Goal: Information Seeking & Learning: Learn about a topic

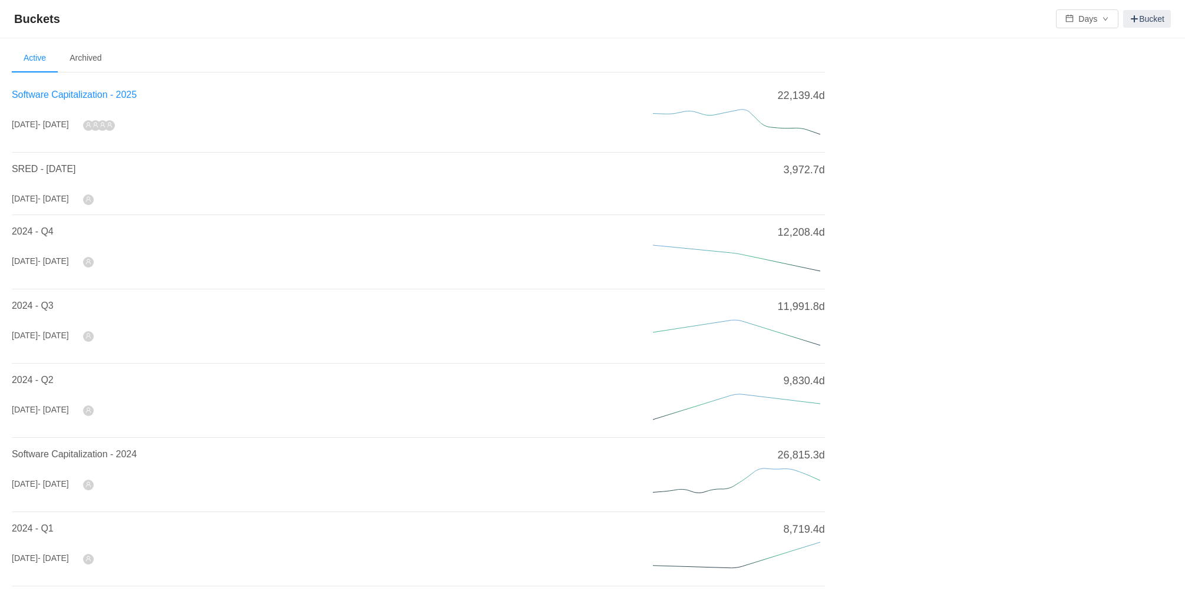
click at [127, 93] on span "Software Capitalization - 2025" at bounding box center [74, 95] width 125 height 10
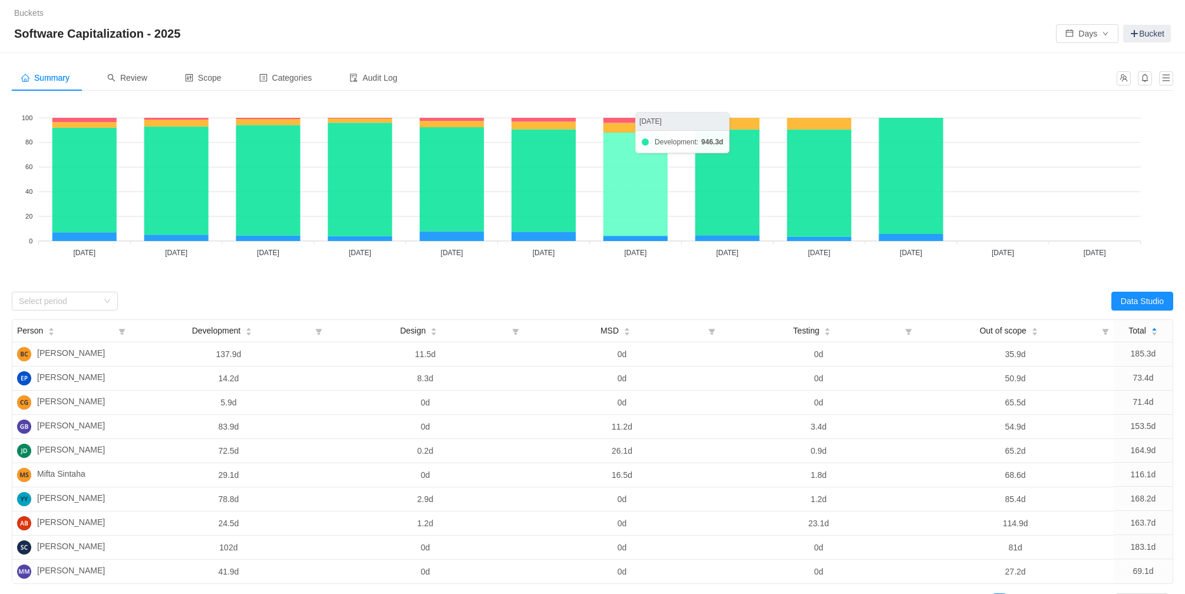
click at [639, 191] on icon at bounding box center [635, 184] width 64 height 103
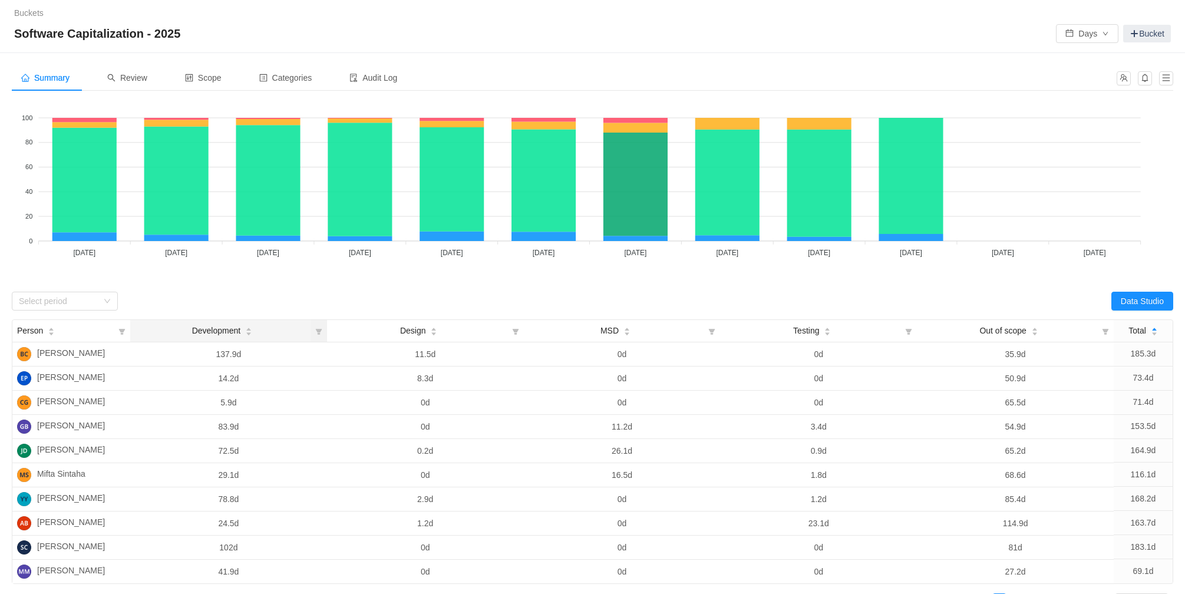
click at [249, 333] on icon "icon: caret-down" at bounding box center [248, 333] width 5 height 3
click at [250, 331] on icon "icon: caret-down" at bounding box center [249, 334] width 6 height 6
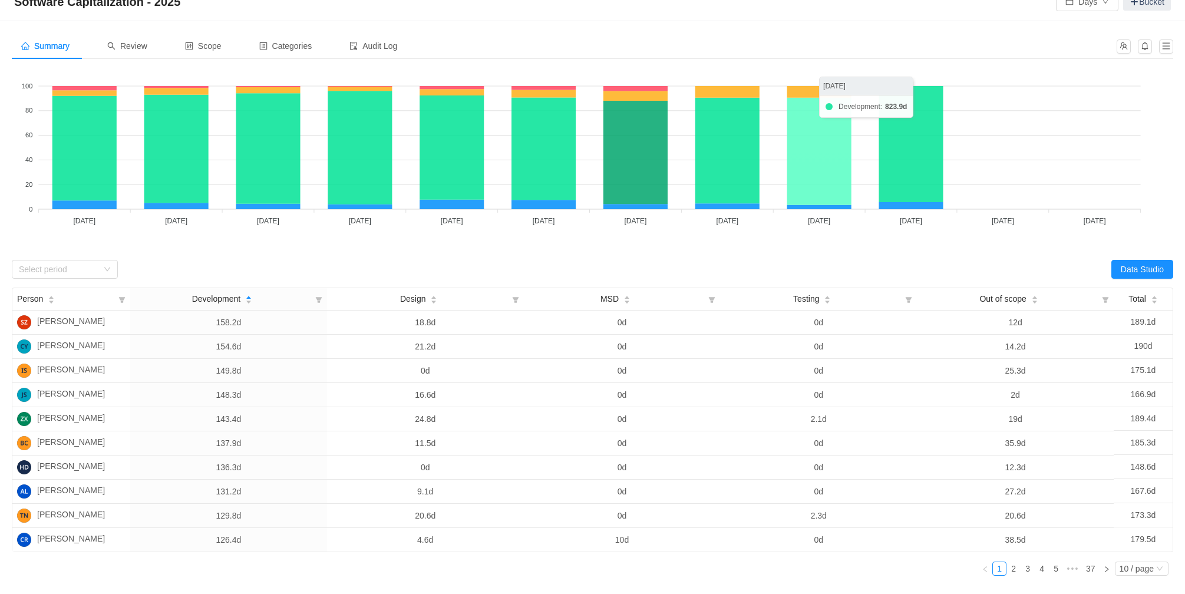
scroll to position [8, 0]
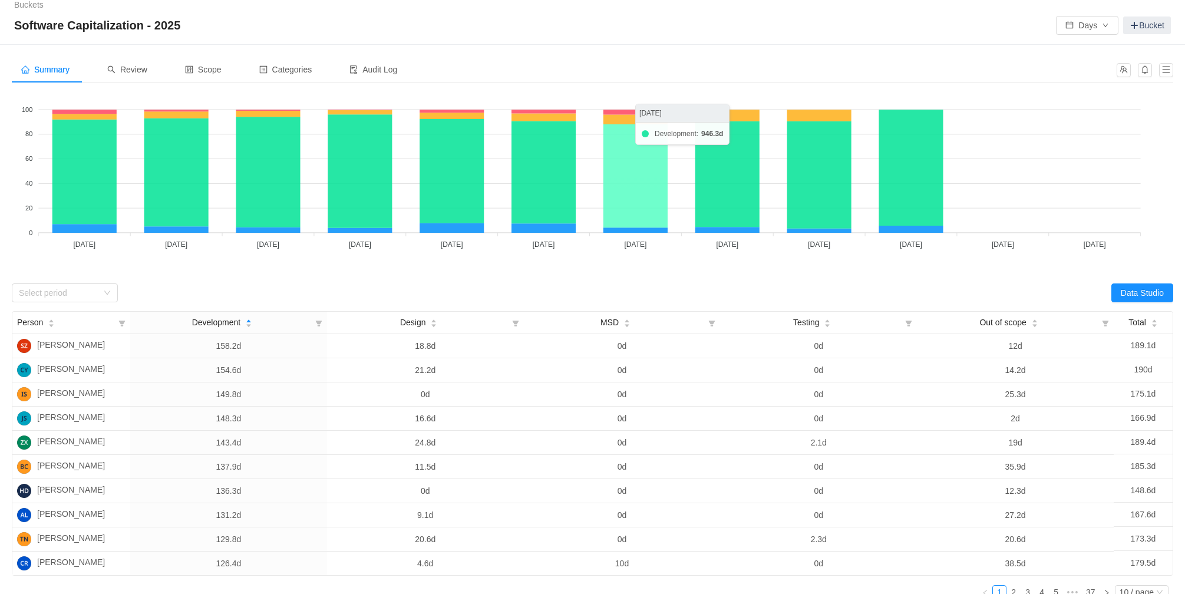
click at [633, 151] on icon at bounding box center [635, 175] width 64 height 103
click at [644, 149] on icon at bounding box center [635, 175] width 64 height 103
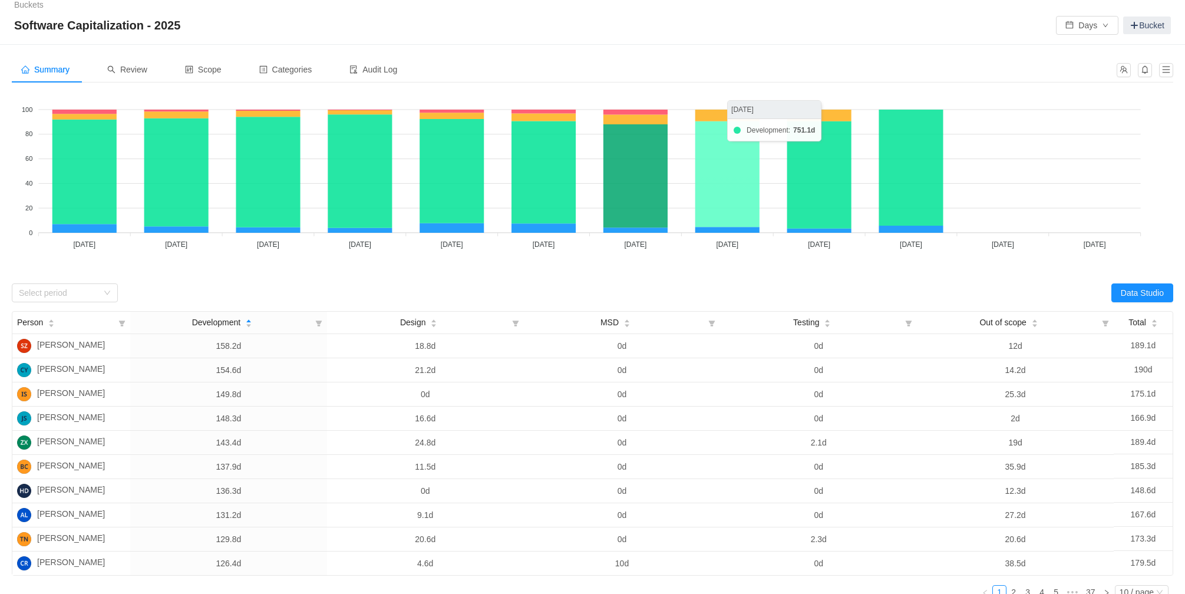
click at [729, 176] on icon at bounding box center [727, 173] width 64 height 105
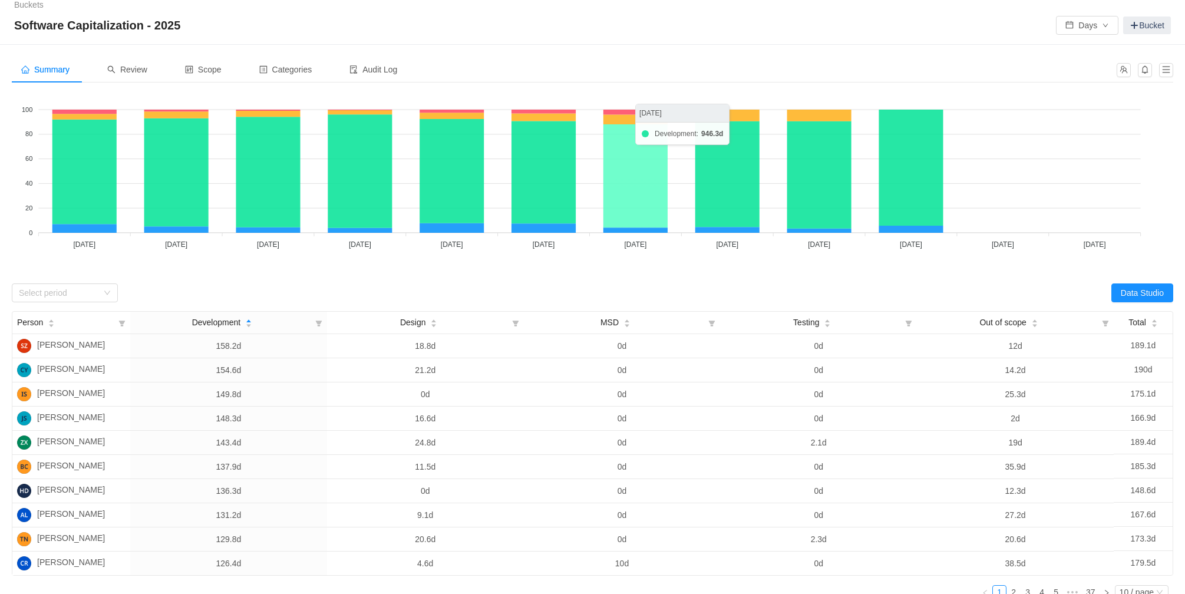
click at [622, 172] on icon at bounding box center [635, 175] width 64 height 103
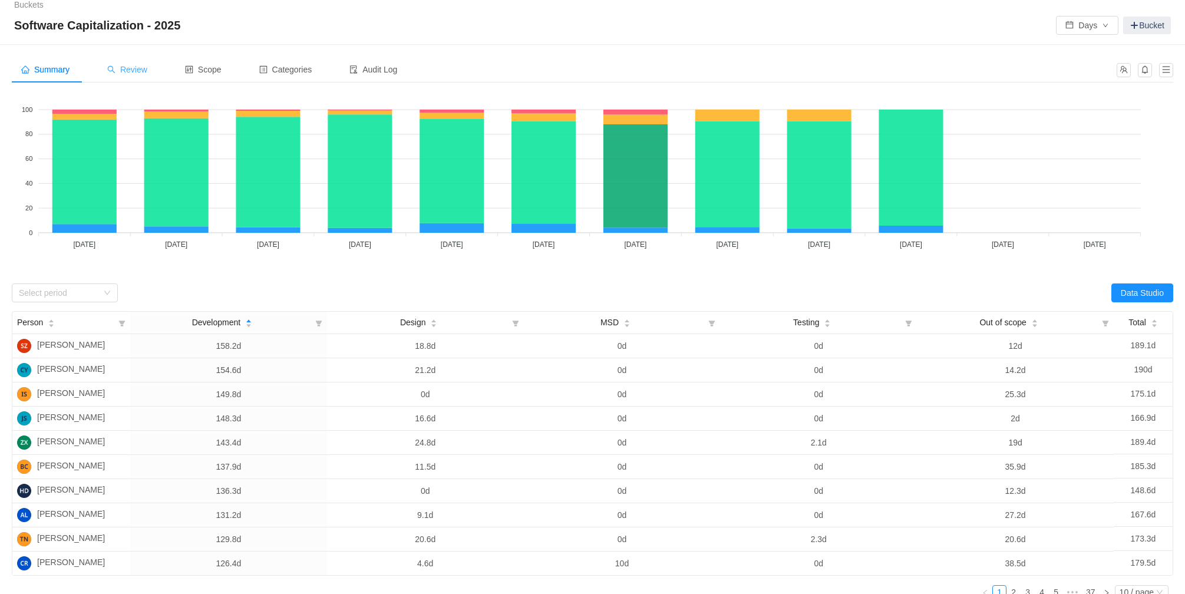
click at [138, 63] on div "Review" at bounding box center [127, 70] width 59 height 27
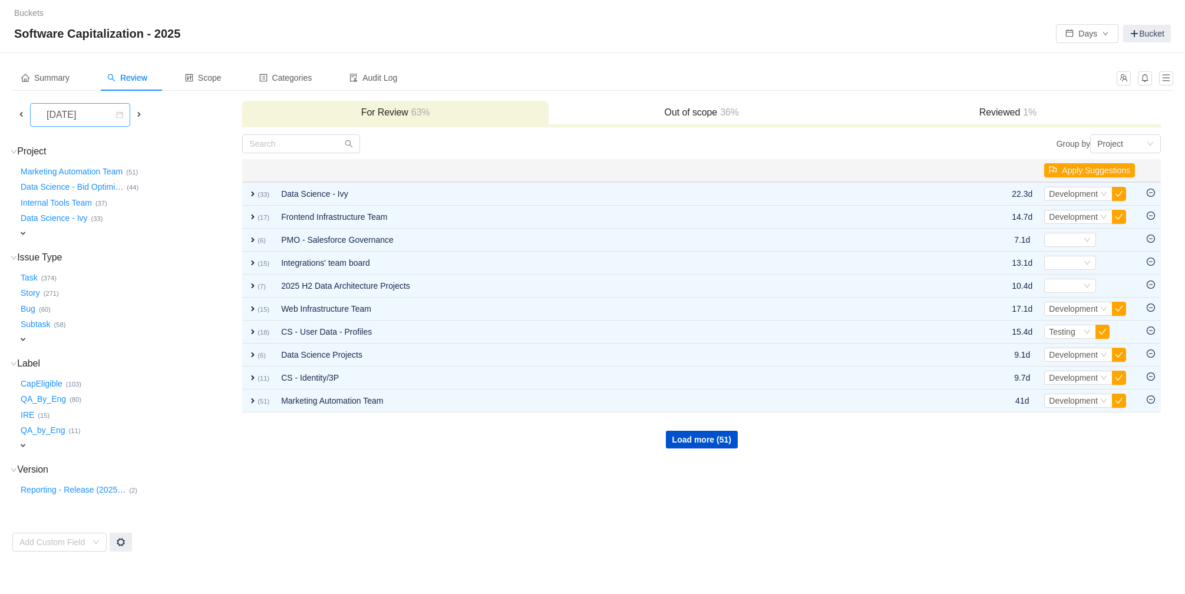
click at [88, 113] on div "[DATE]" at bounding box center [62, 115] width 51 height 22
click at [103, 217] on li "[DATE]" at bounding box center [82, 213] width 106 height 19
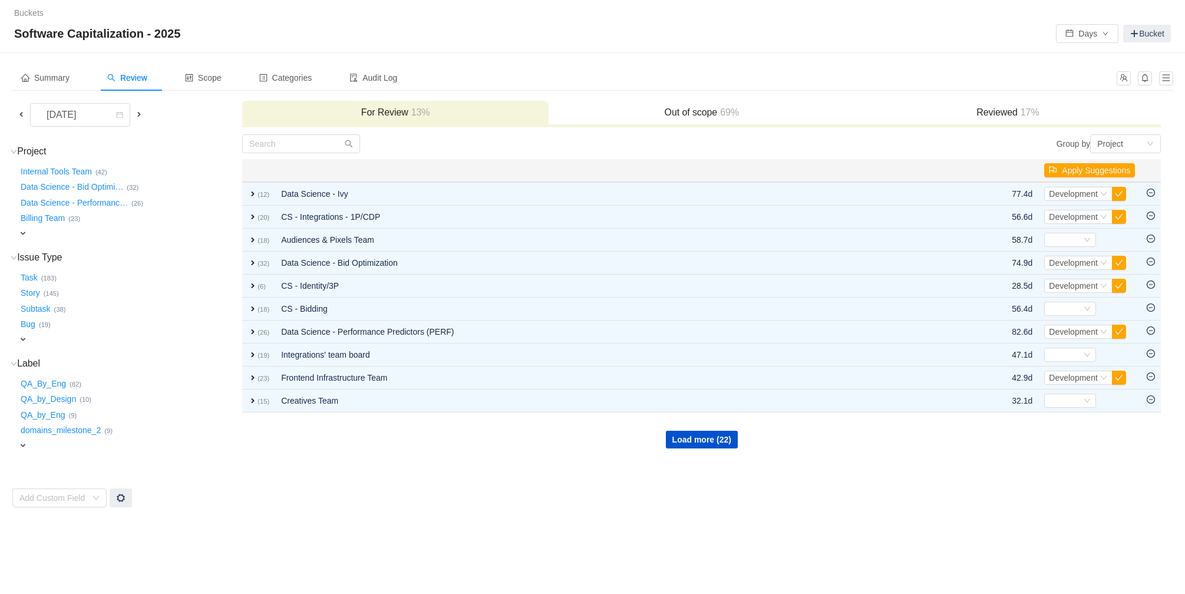
click at [719, 112] on span "69%" at bounding box center [728, 112] width 22 height 10
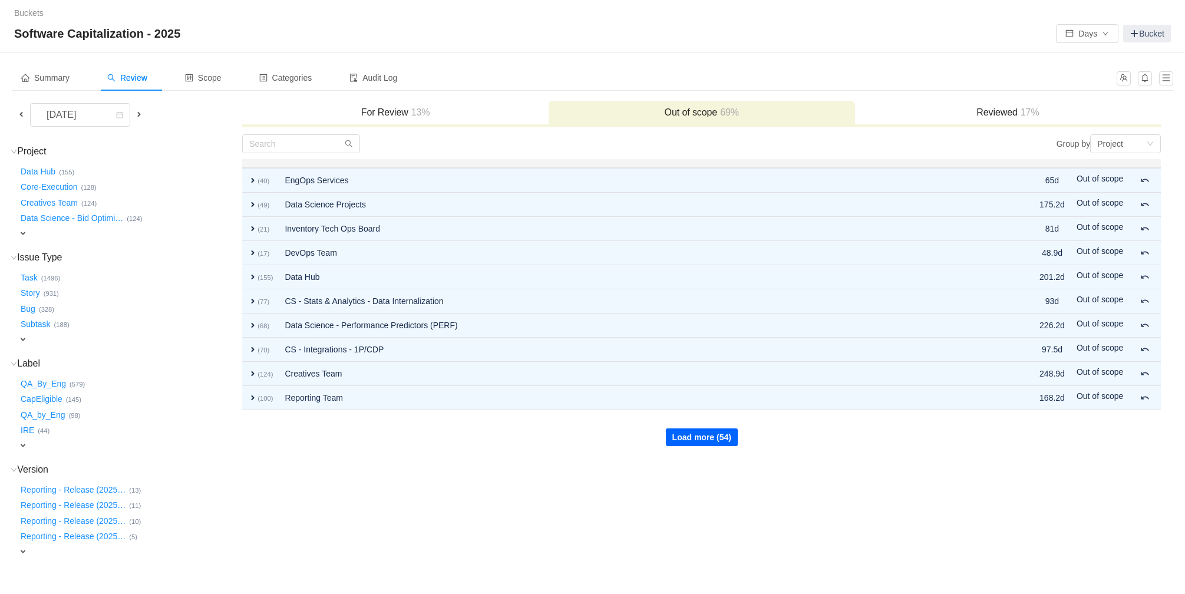
click at [685, 430] on button "Load more (54)" at bounding box center [702, 437] width 72 height 18
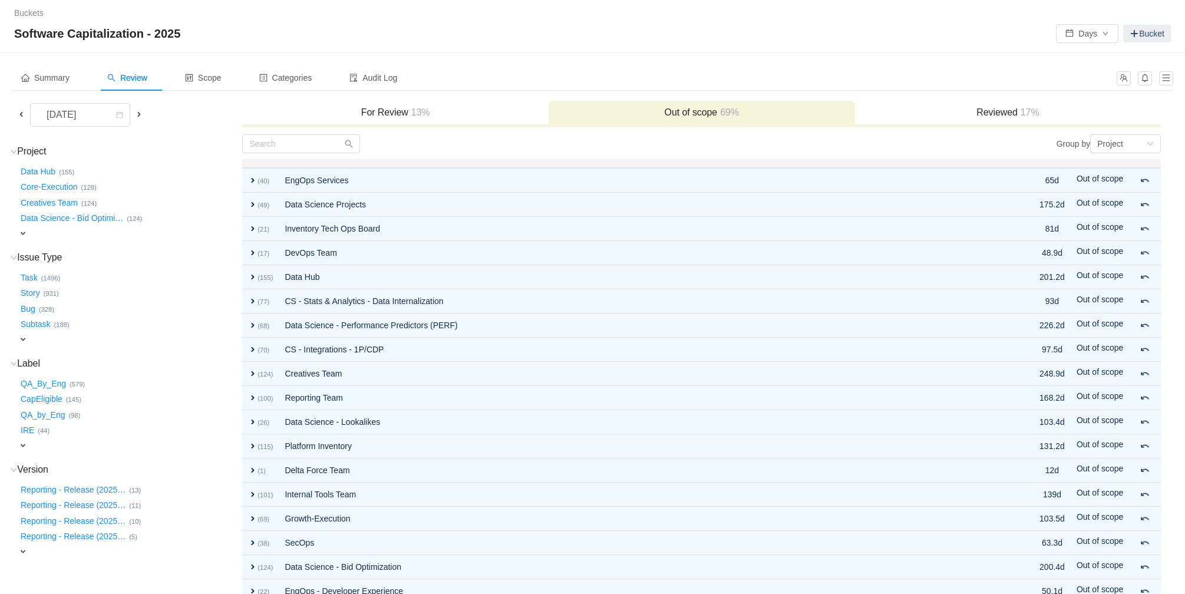
scroll to position [4, 0]
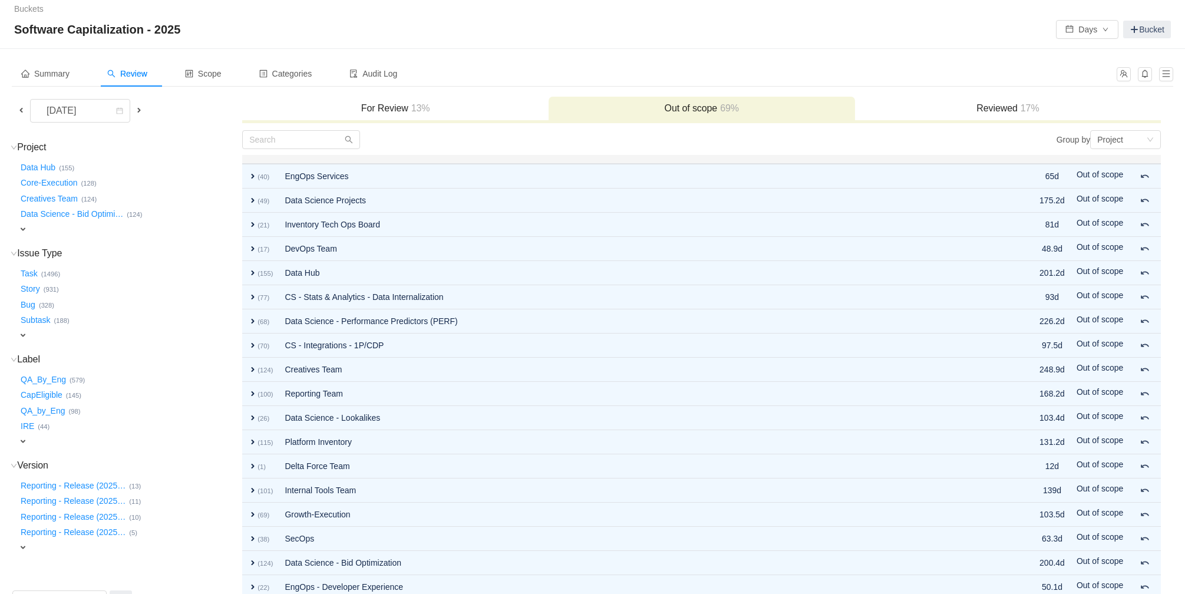
click at [22, 229] on span "expand" at bounding box center [22, 228] width 9 height 9
click at [107, 230] on div "Select value" at bounding box center [69, 230] width 93 height 12
type input "marke"
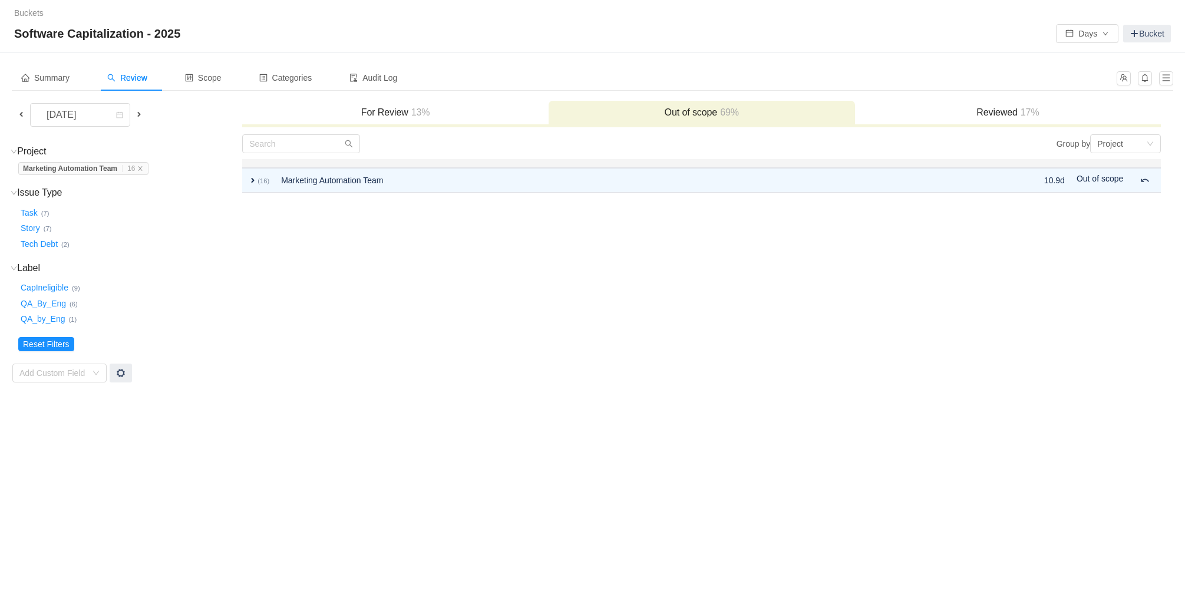
scroll to position [0, 0]
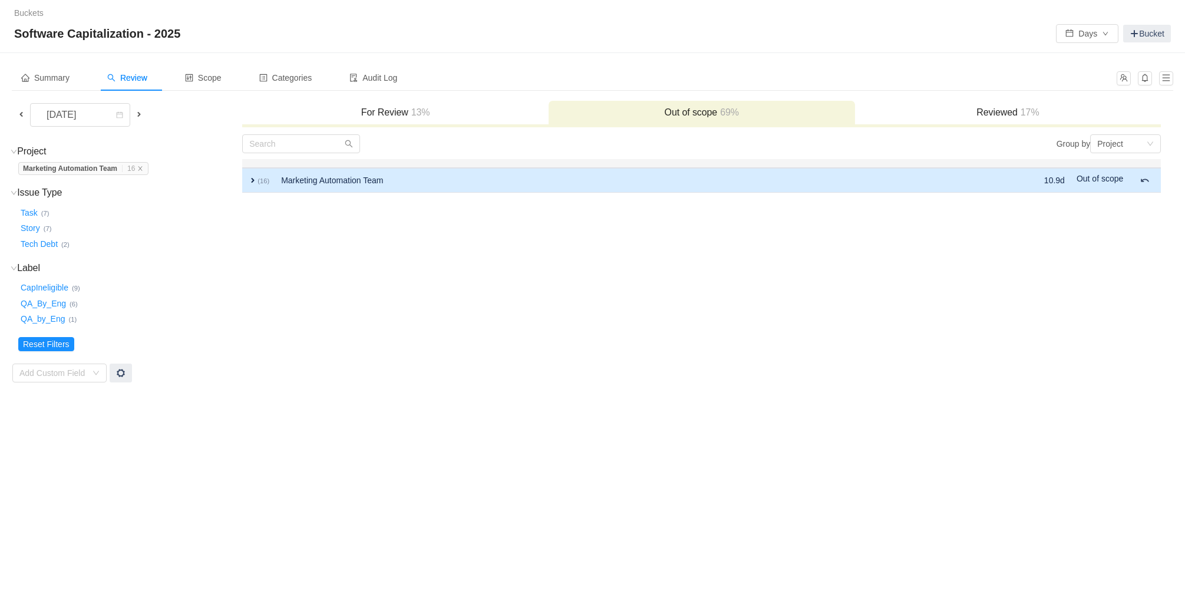
click at [246, 179] on td "expand (16)" at bounding box center [258, 180] width 33 height 25
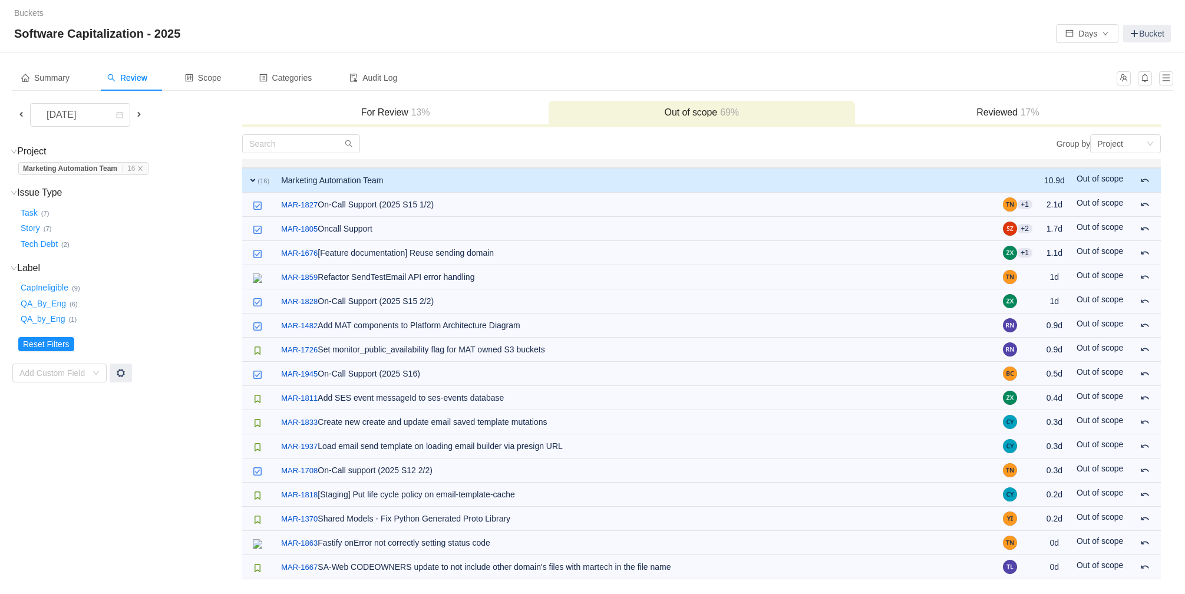
click at [141, 116] on span at bounding box center [138, 114] width 9 height 9
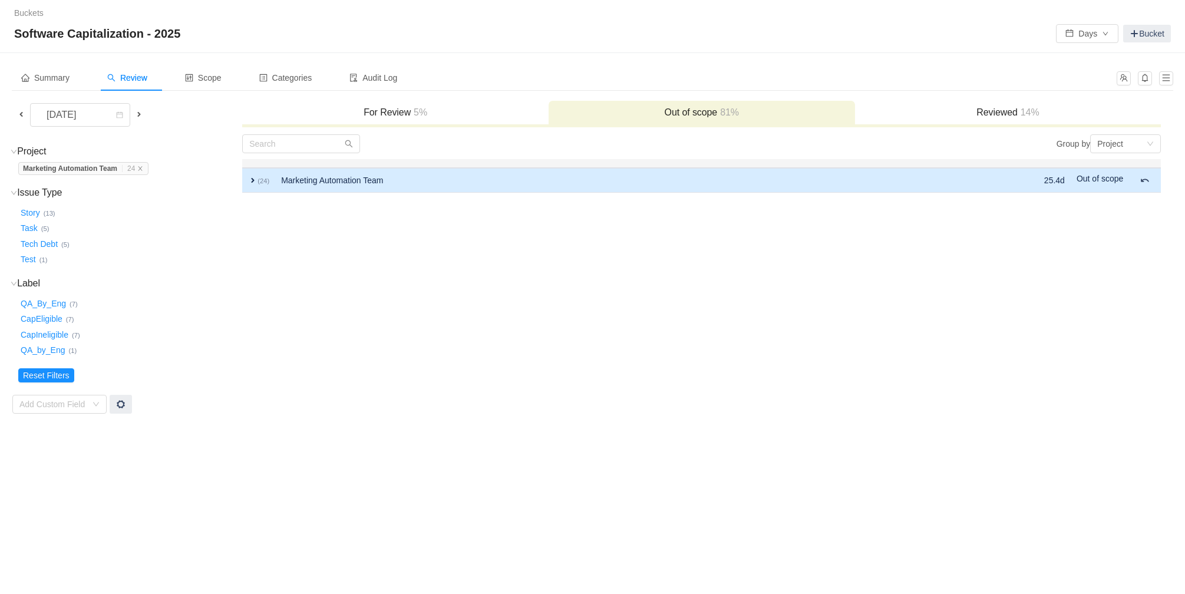
click at [254, 183] on span "expand" at bounding box center [252, 180] width 9 height 9
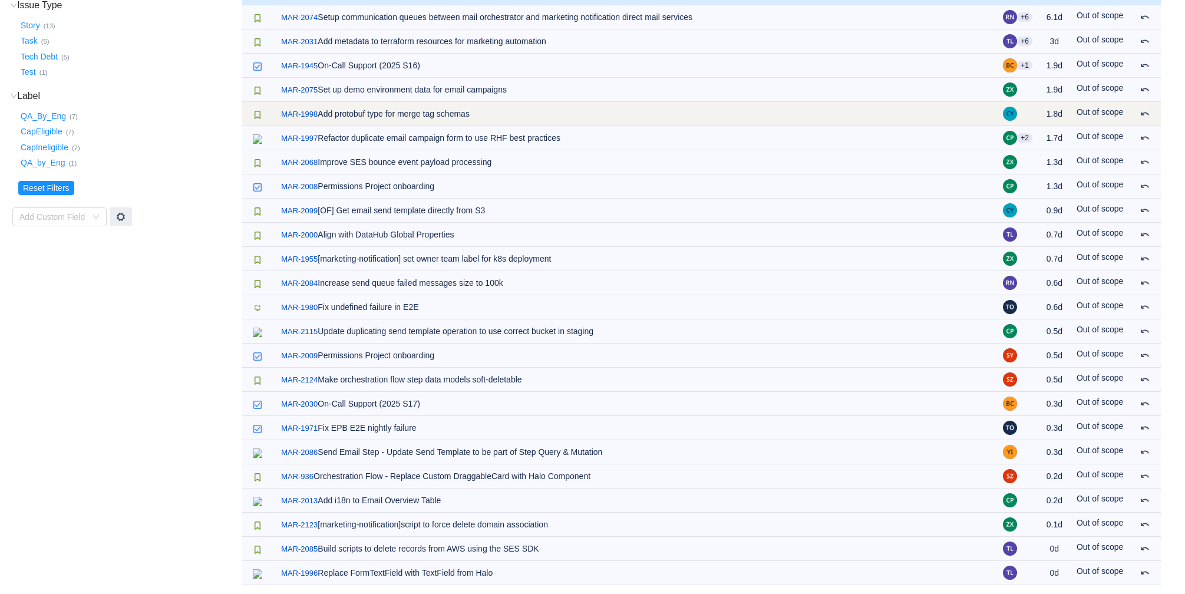
scroll to position [189, 0]
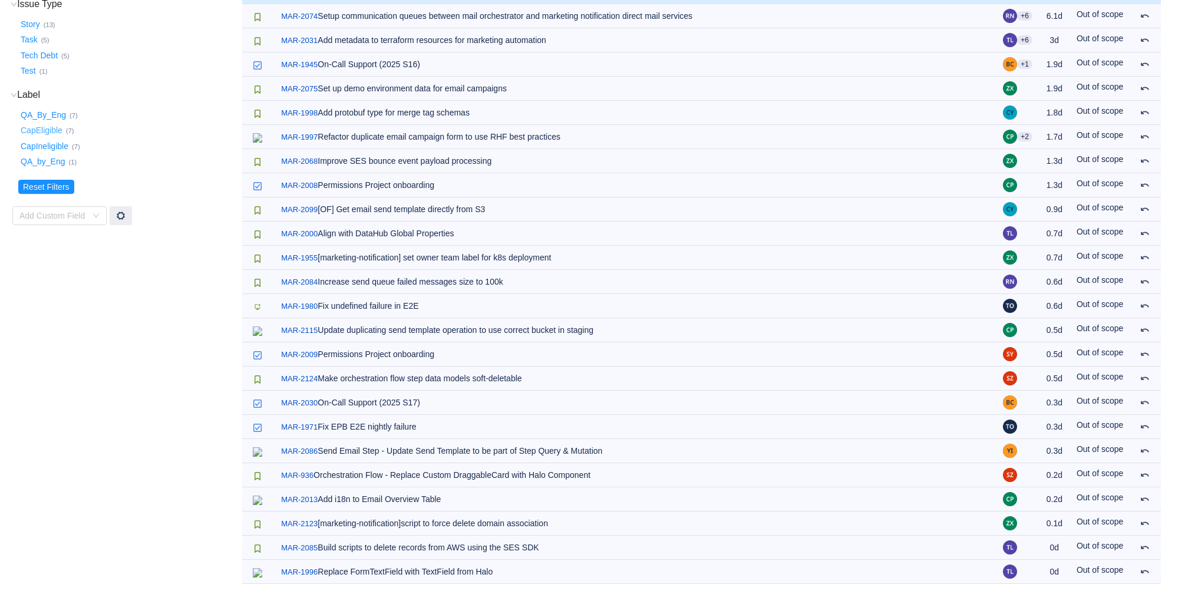
click at [51, 135] on button "CapEligible …" at bounding box center [42, 130] width 48 height 19
